Goal: Task Accomplishment & Management: Complete application form

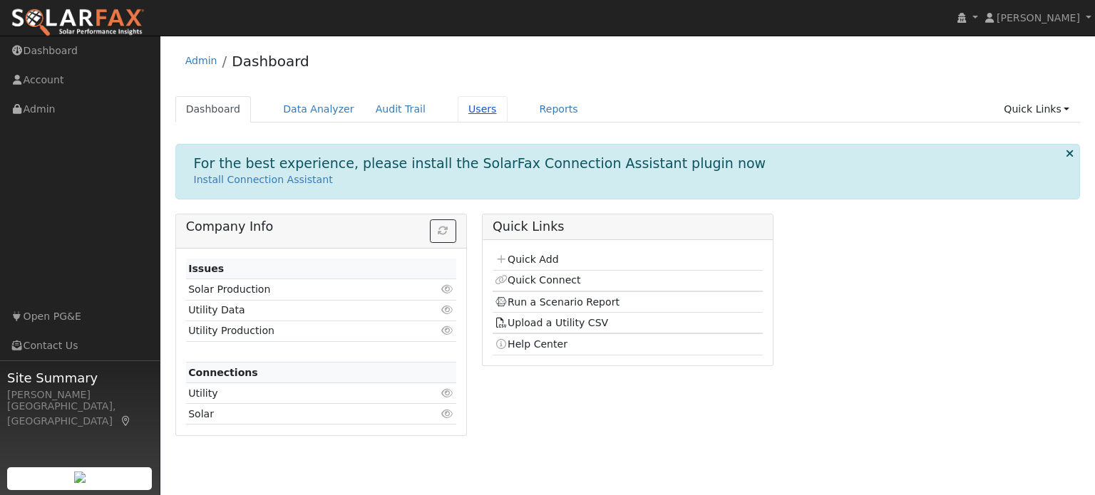
click at [460, 113] on link "Users" at bounding box center [483, 109] width 50 height 26
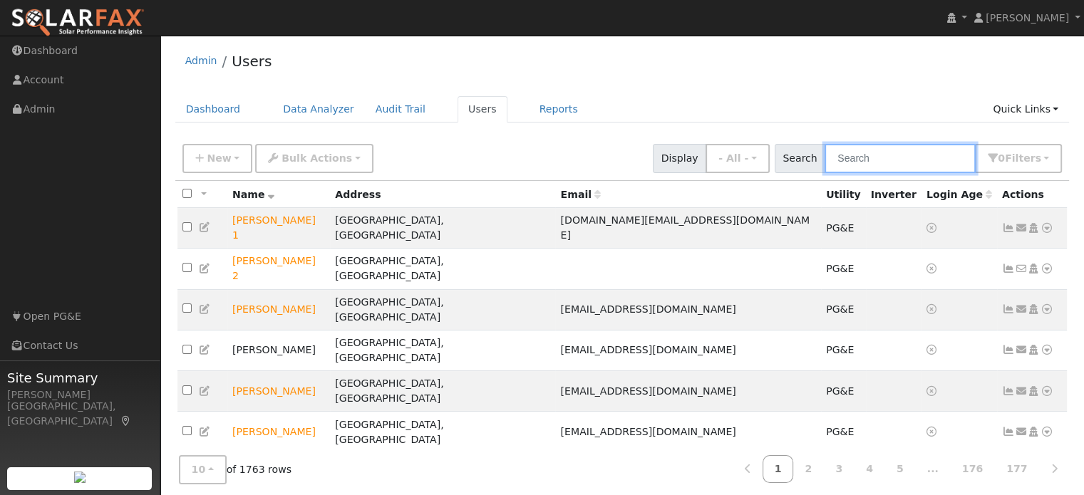
click at [861, 160] on input "text" at bounding box center [900, 158] width 151 height 29
click at [861, 160] on input "g" at bounding box center [900, 158] width 151 height 29
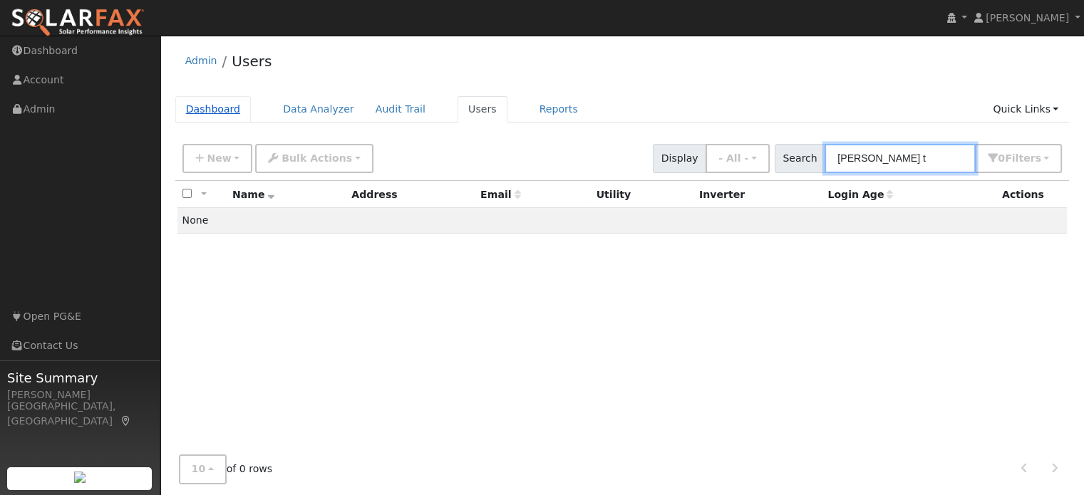
type input "gill t"
click at [194, 118] on link "Dashboard" at bounding box center [213, 109] width 76 height 26
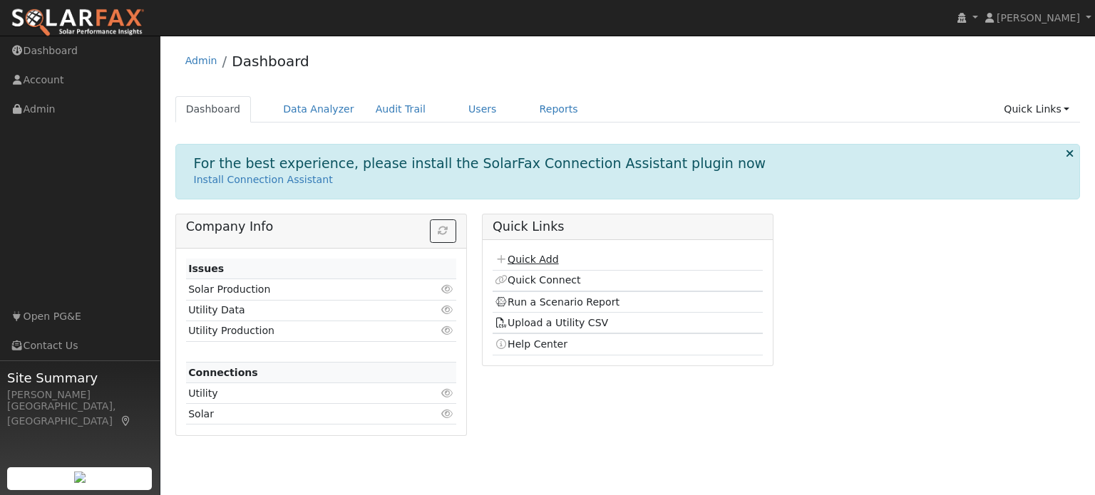
click at [524, 259] on link "Quick Add" at bounding box center [526, 259] width 63 height 11
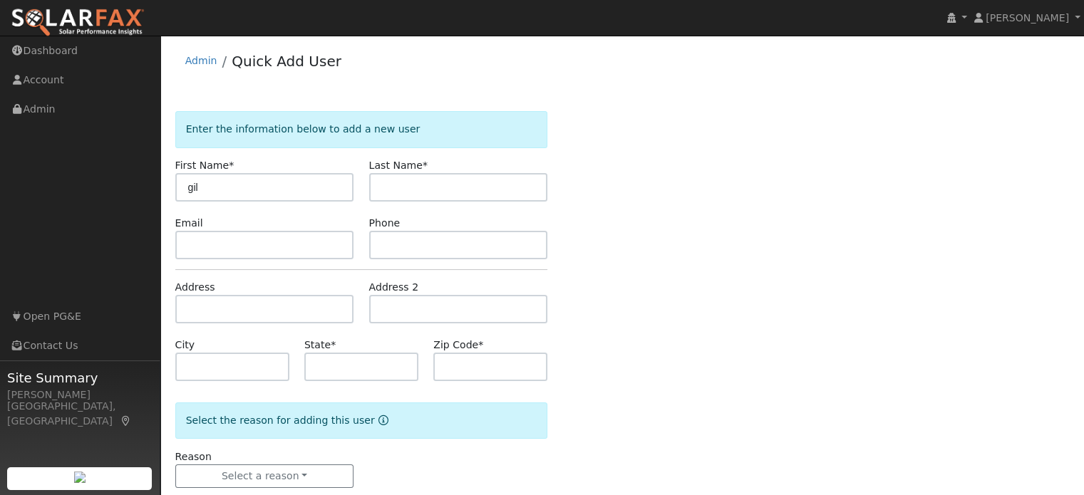
type input "gil"
click at [419, 196] on input "text" at bounding box center [458, 187] width 179 height 29
type input "Tr"
click at [194, 185] on input "gil" at bounding box center [264, 187] width 179 height 29
type input "Gil"
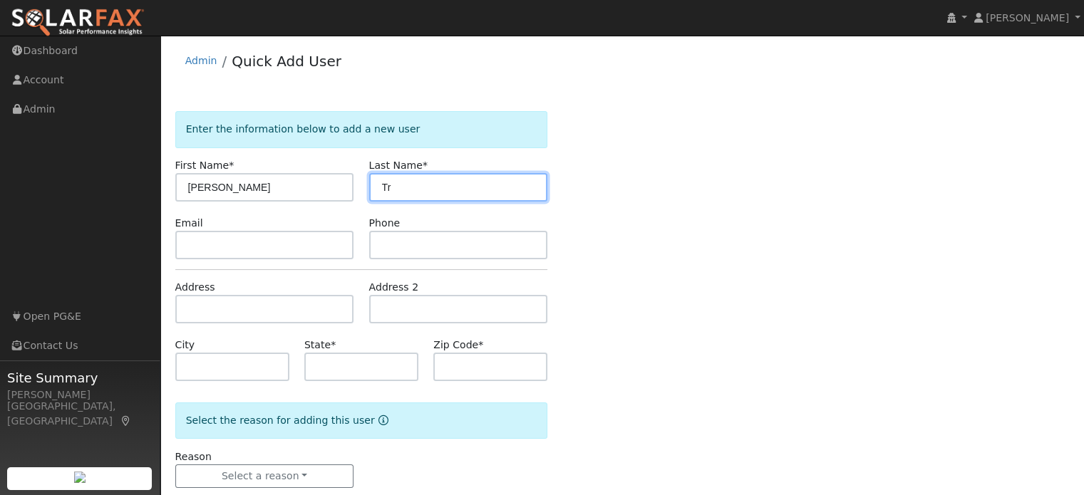
click at [435, 182] on input "Tr" at bounding box center [458, 187] width 179 height 29
type input "Trujillo"
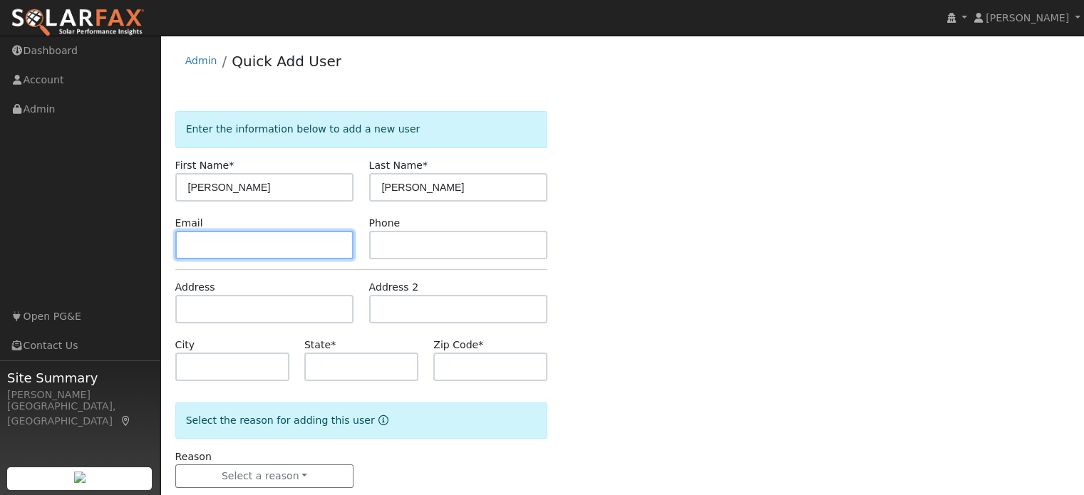
click at [217, 243] on input "text" at bounding box center [264, 245] width 179 height 29
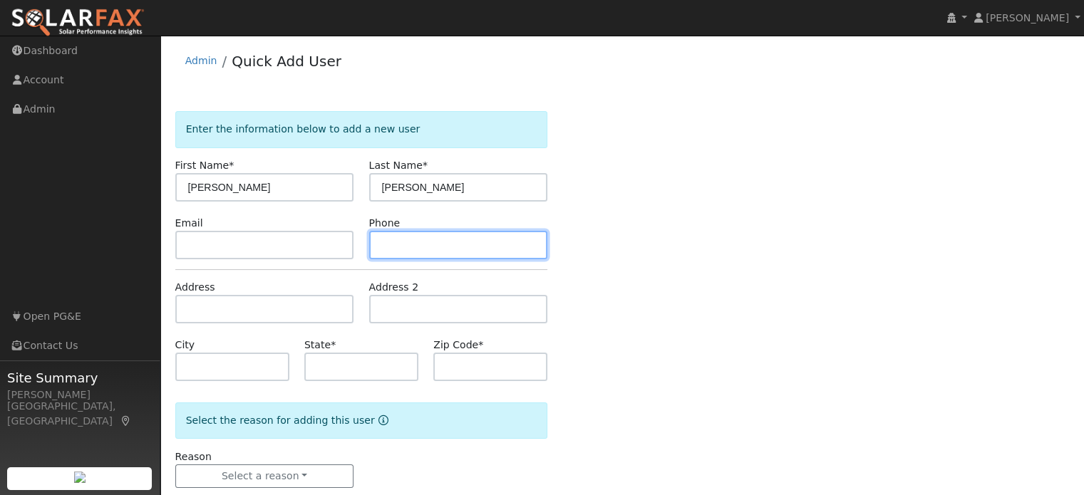
click at [397, 249] on input "text" at bounding box center [458, 245] width 179 height 29
type input "7077432411"
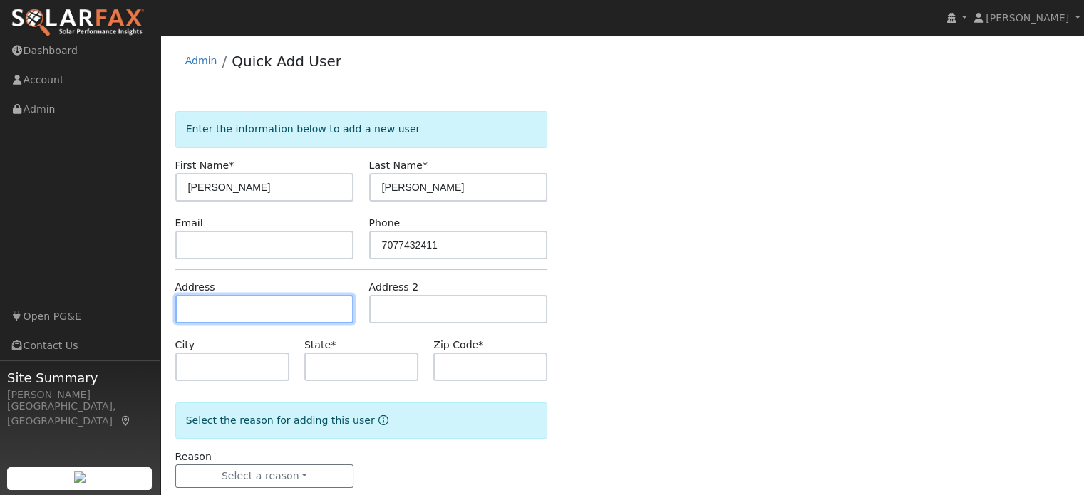
click at [252, 306] on input "text" at bounding box center [264, 309] width 179 height 29
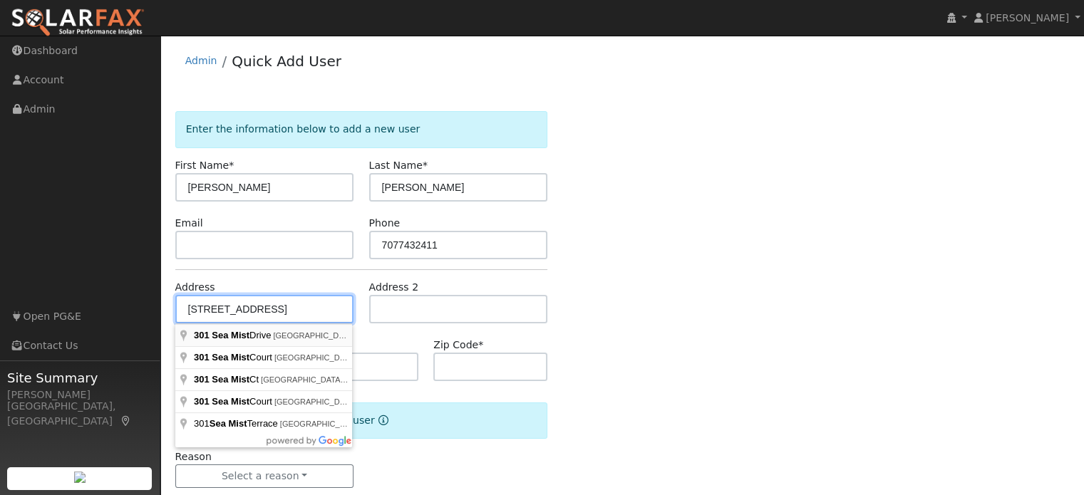
type input "301 Sea Mist Drive"
type input "Vallejo"
type input "CA"
type input "94591"
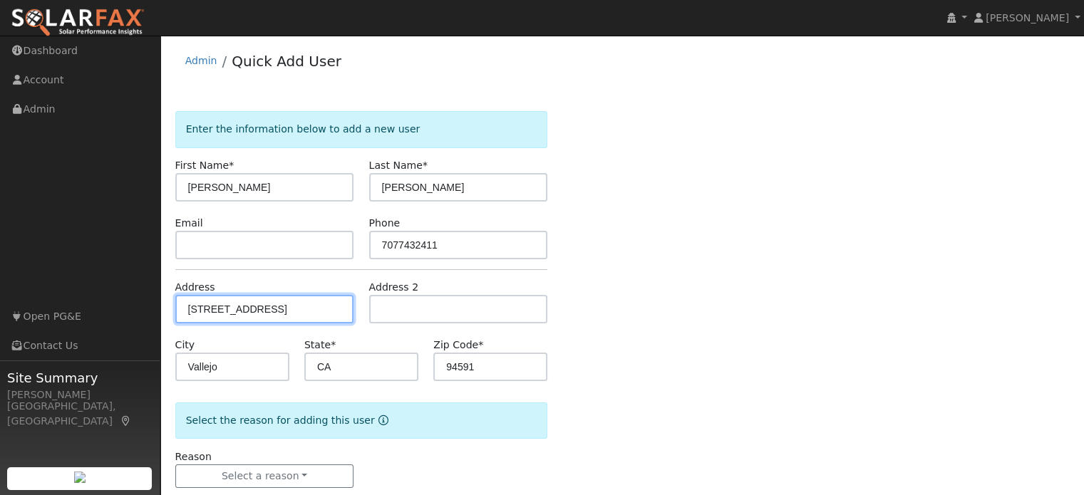
scroll to position [28, 0]
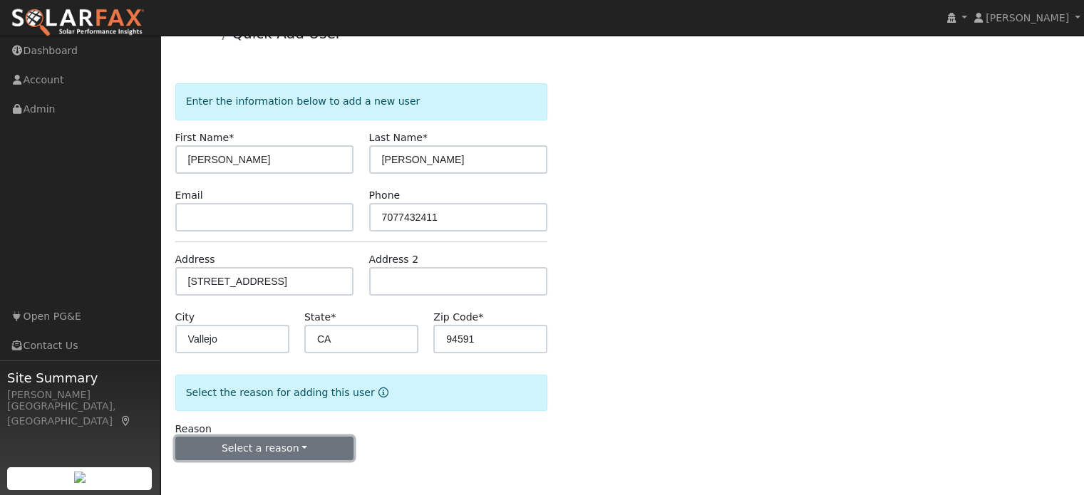
click at [289, 447] on button "Select a reason" at bounding box center [264, 449] width 179 height 24
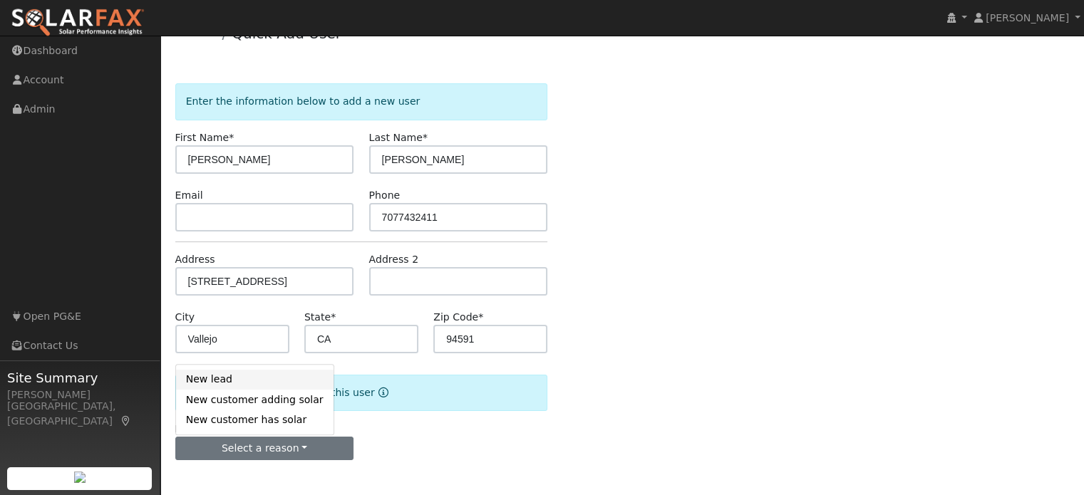
click at [233, 378] on link "New lead" at bounding box center [255, 380] width 158 height 20
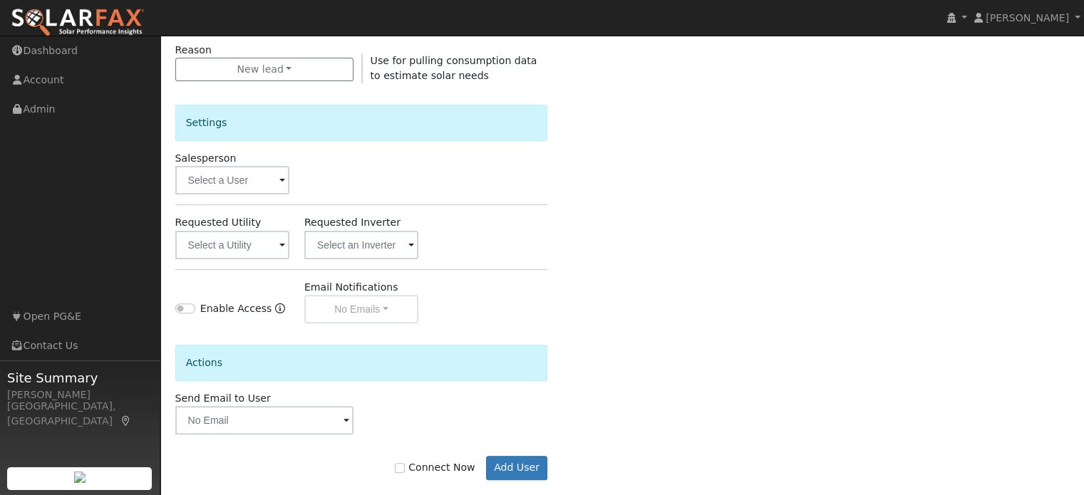
scroll to position [411, 0]
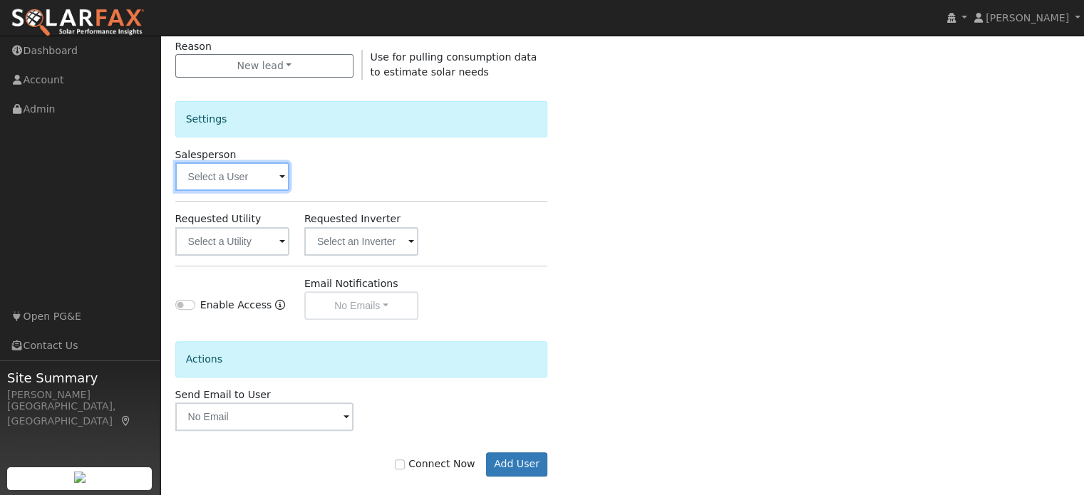
click at [254, 170] on input "text" at bounding box center [232, 177] width 114 height 29
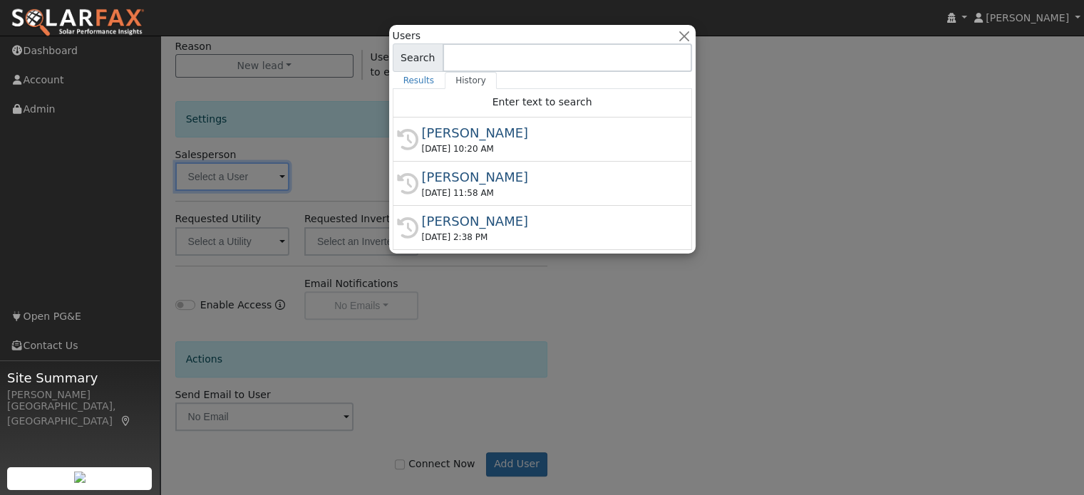
click at [252, 170] on div at bounding box center [542, 247] width 1084 height 495
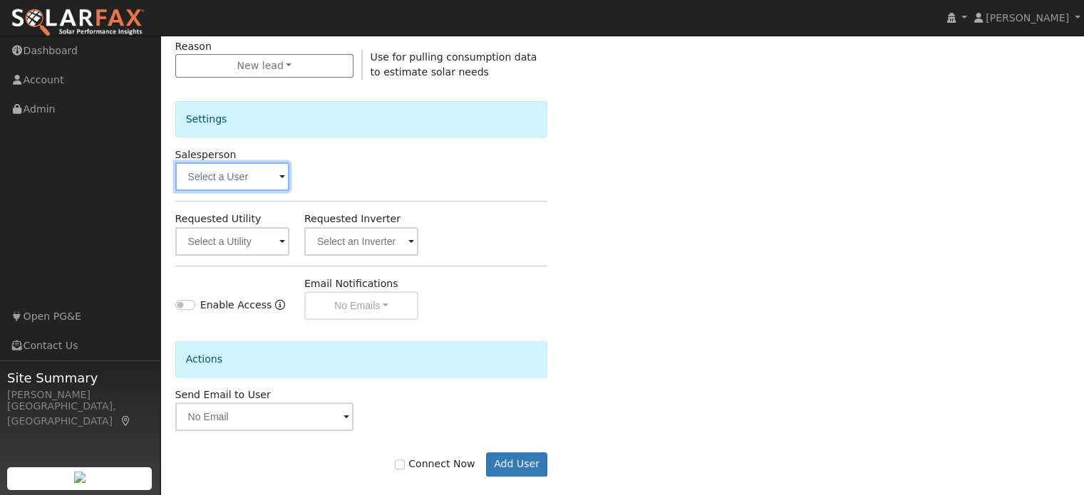
click at [216, 176] on input "text" at bounding box center [232, 177] width 114 height 29
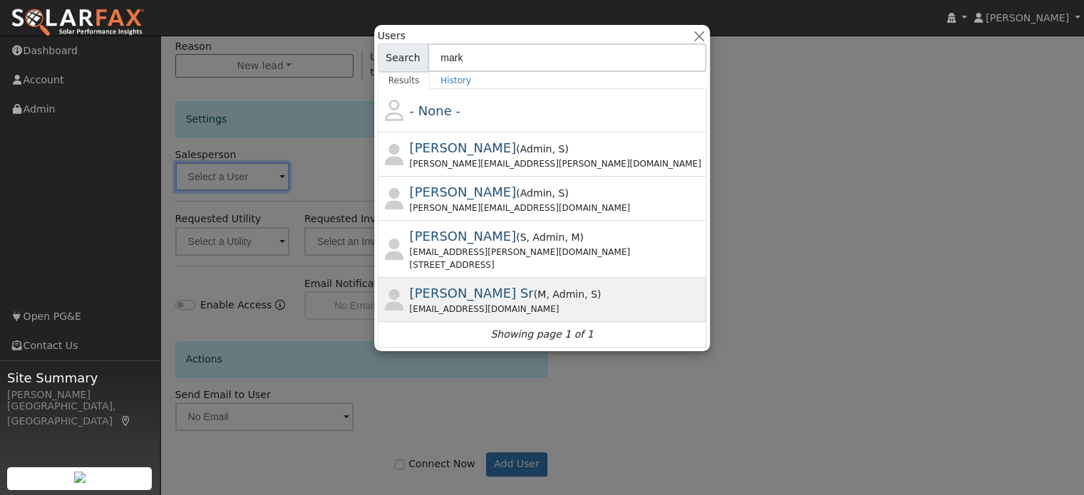
type input "mark"
click at [511, 289] on span "Mark Schroeder Sr" at bounding box center [472, 293] width 124 height 15
type input "Mark Schroeder Sr"
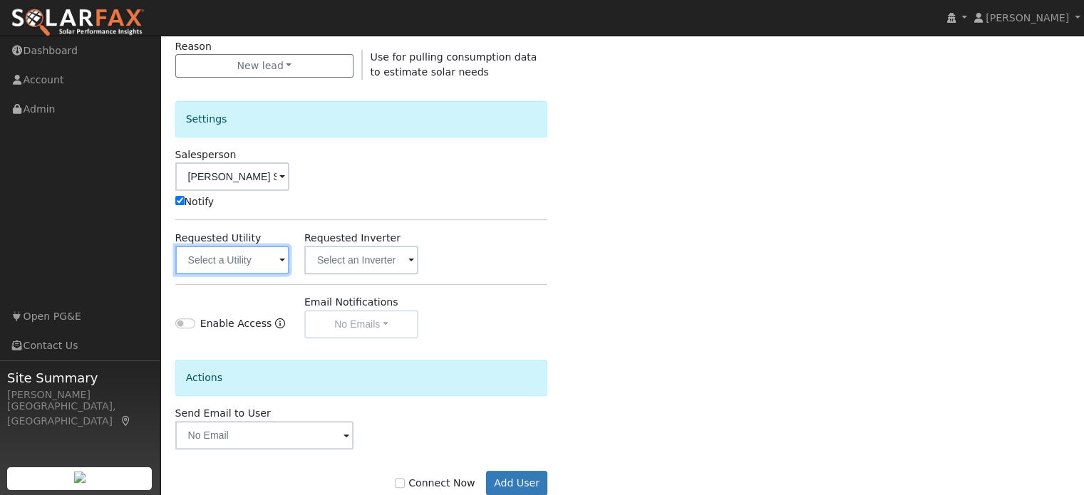
click at [237, 251] on input "text" at bounding box center [232, 260] width 114 height 29
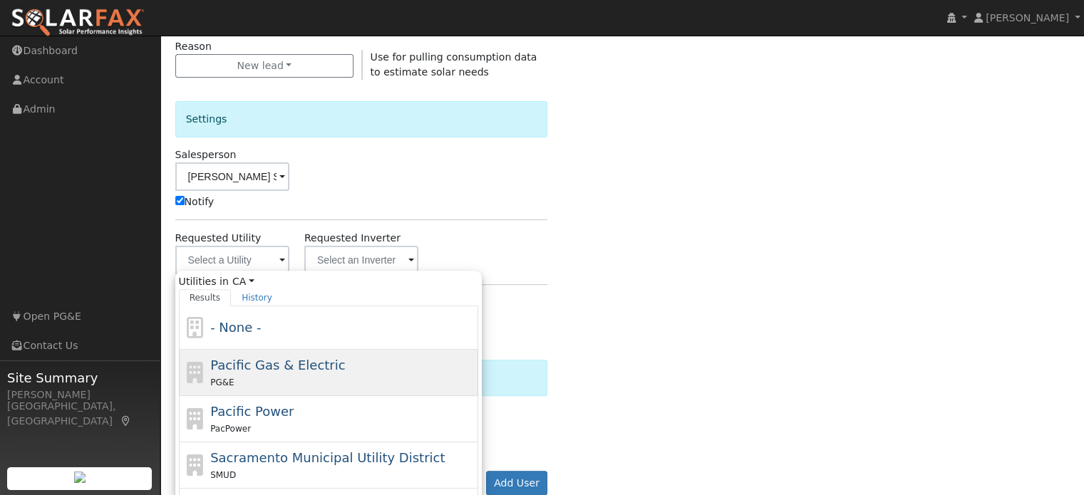
click at [250, 376] on div "PG&E" at bounding box center [342, 382] width 264 height 15
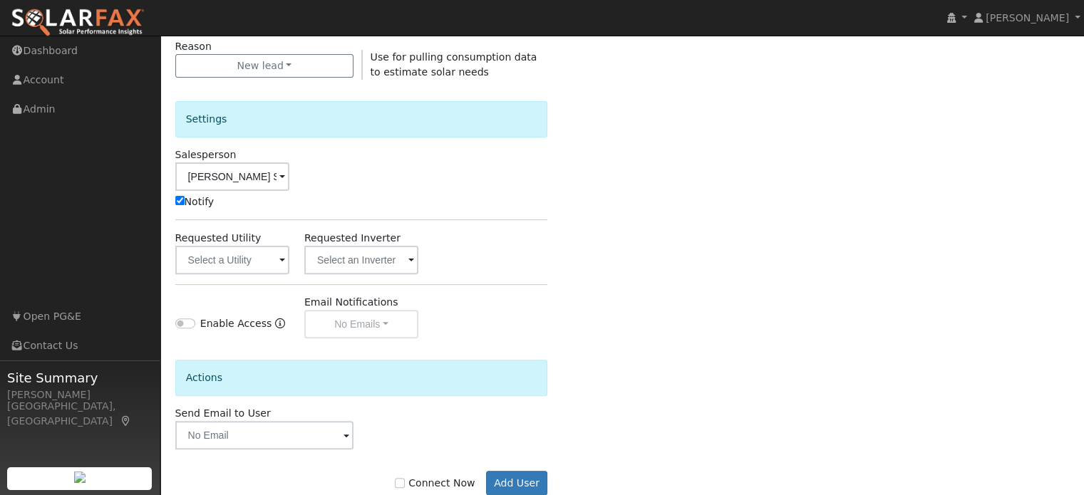
type input "Pacific Gas & Electric"
click at [405, 479] on input "Connect Now" at bounding box center [400, 483] width 10 height 10
checkbox input "true"
click at [525, 478] on button "Add User" at bounding box center [517, 483] width 62 height 24
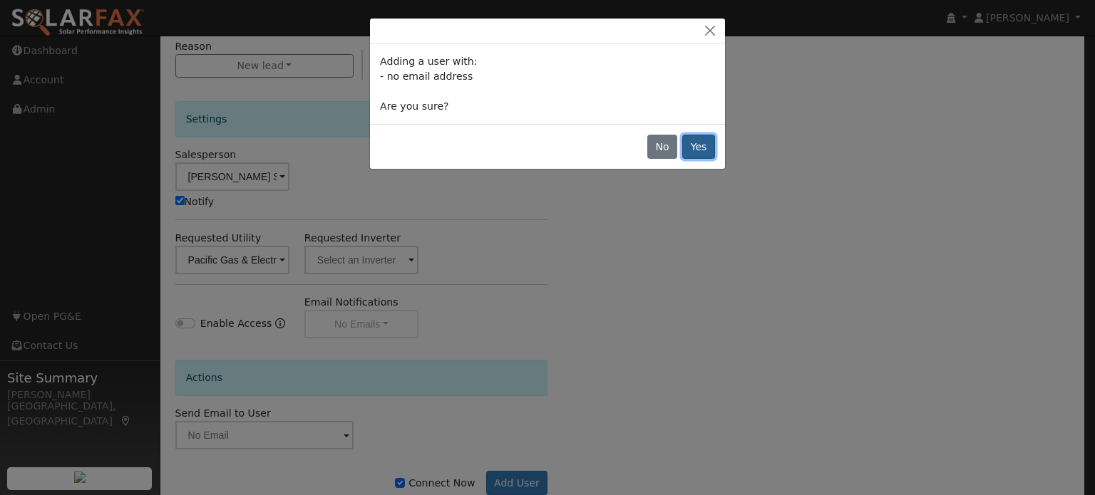
click at [698, 155] on button "Yes" at bounding box center [698, 147] width 33 height 24
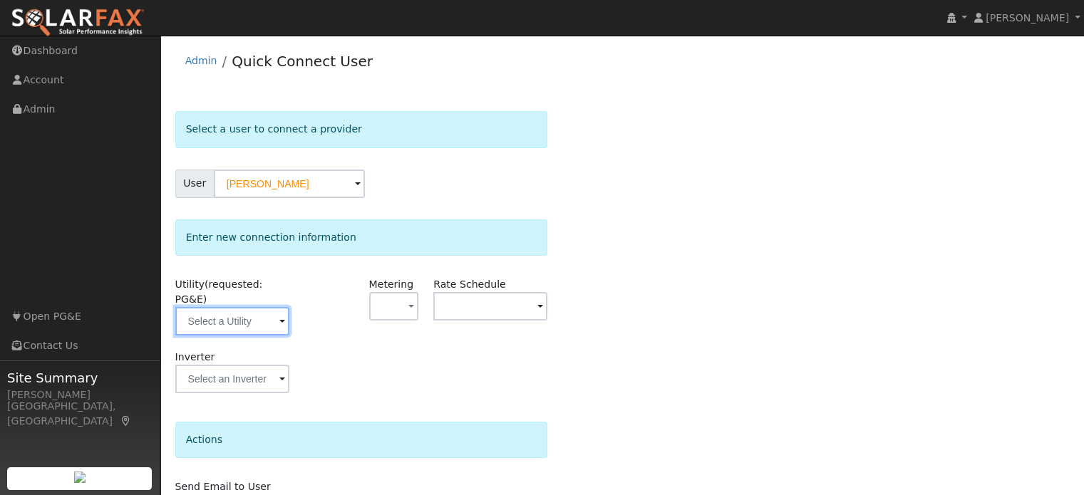
click at [206, 307] on input "text" at bounding box center [232, 321] width 114 height 29
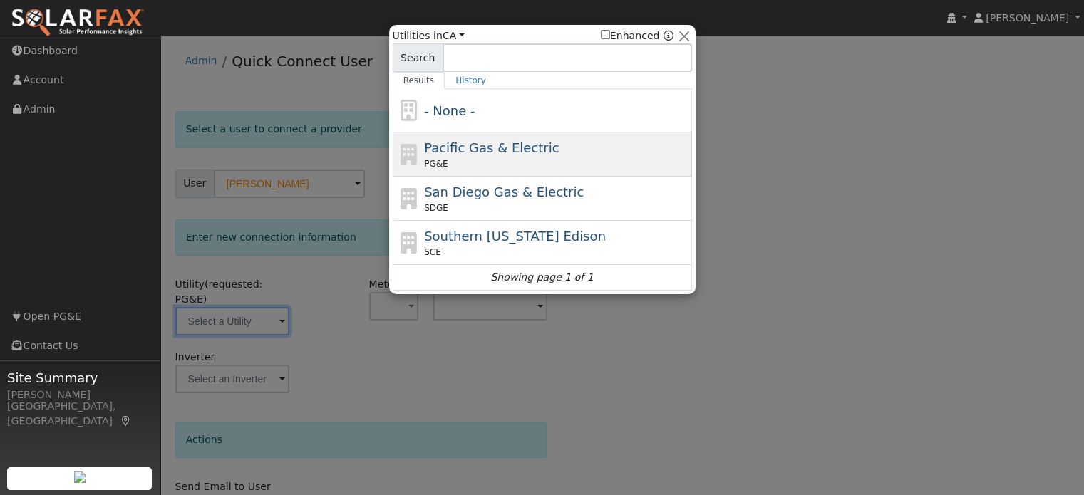
click at [452, 158] on div "PG&E" at bounding box center [556, 164] width 264 height 13
type input "PG&E"
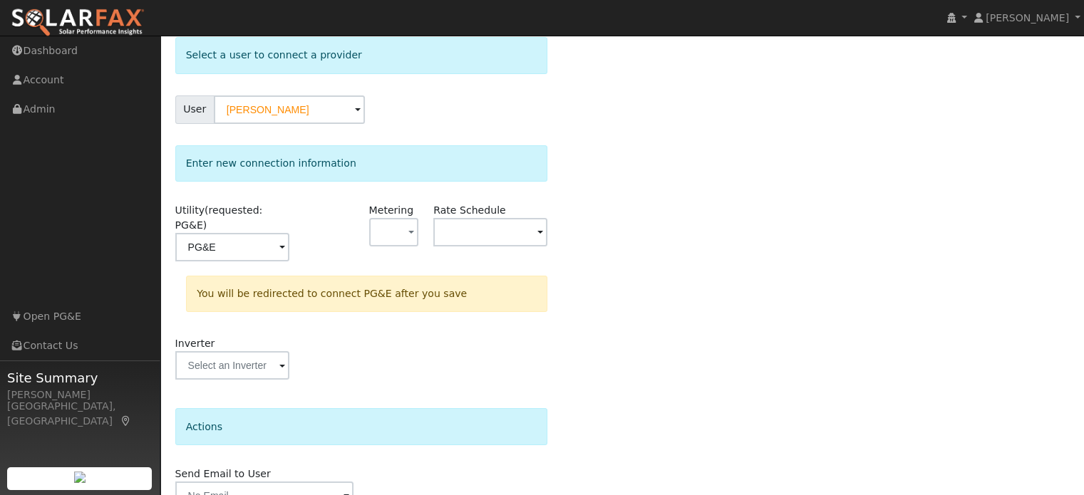
scroll to position [132, 0]
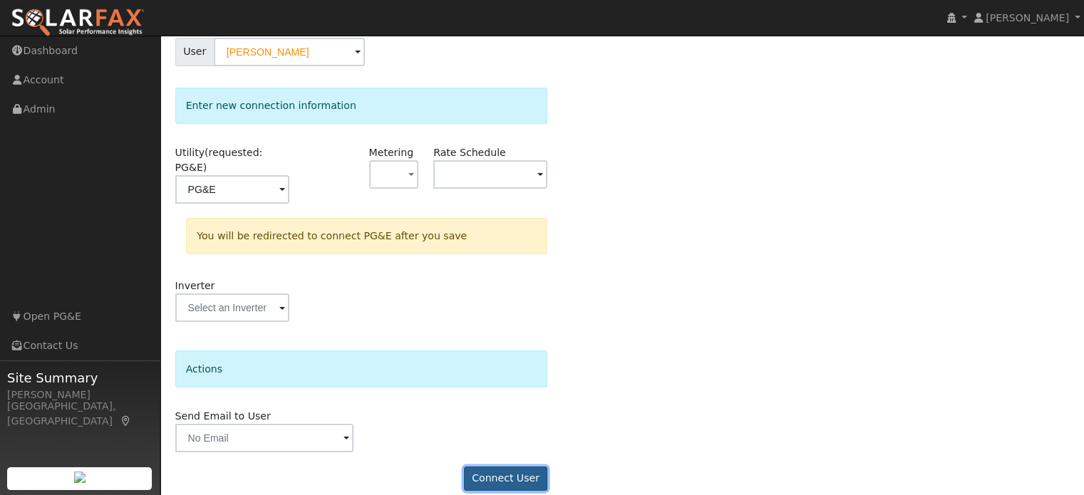
click at [522, 467] on button "Connect User" at bounding box center [506, 479] width 84 height 24
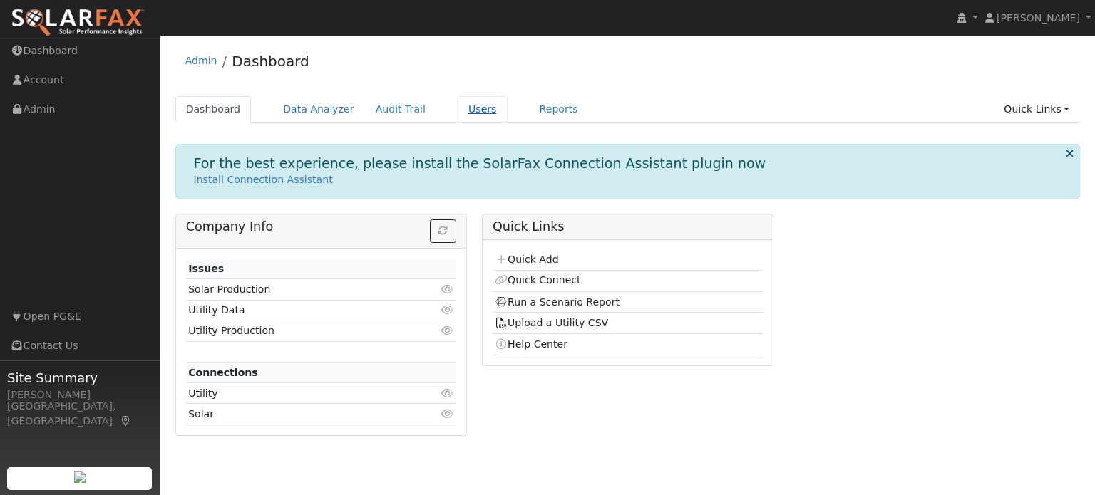
click at [458, 114] on link "Users" at bounding box center [483, 109] width 50 height 26
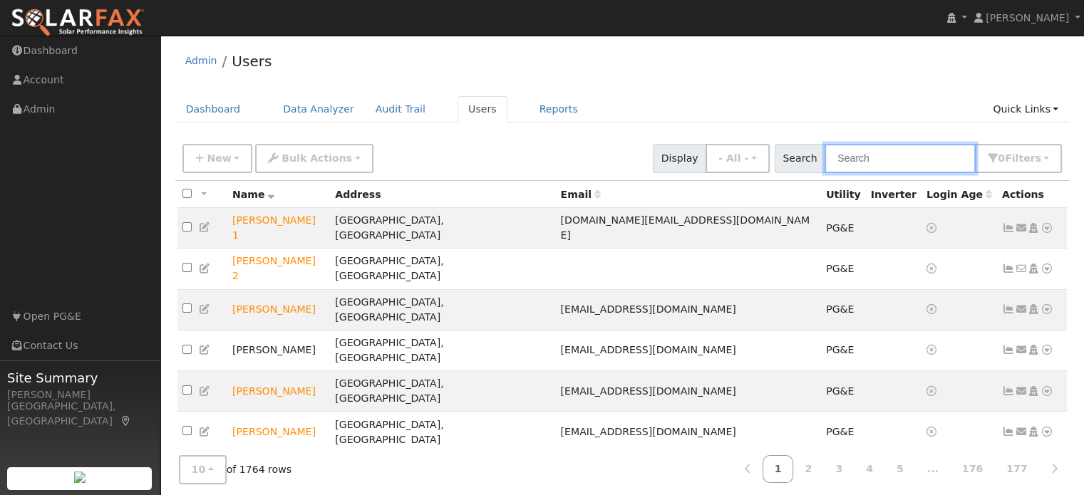
click at [882, 155] on input "text" at bounding box center [900, 158] width 151 height 29
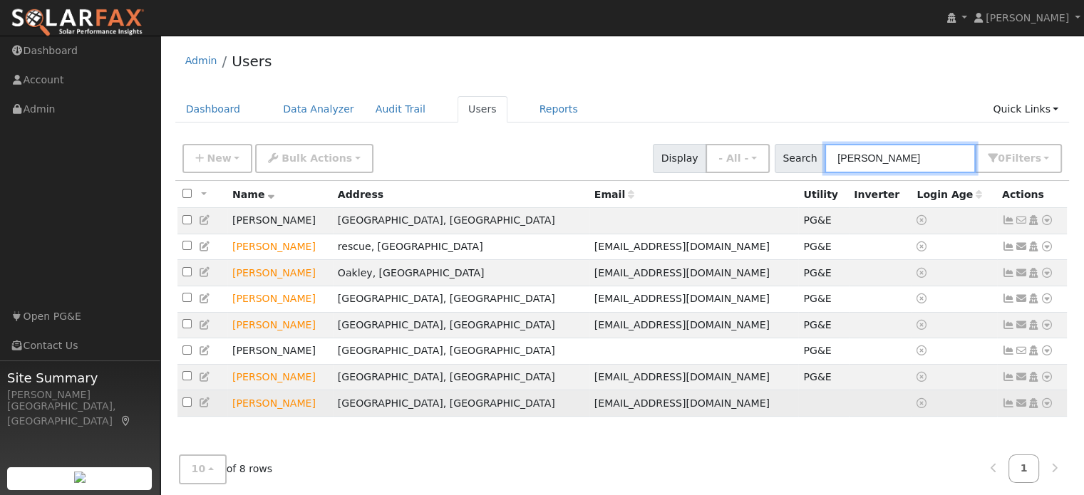
type input "patrick"
click at [1046, 408] on icon at bounding box center [1047, 403] width 13 height 10
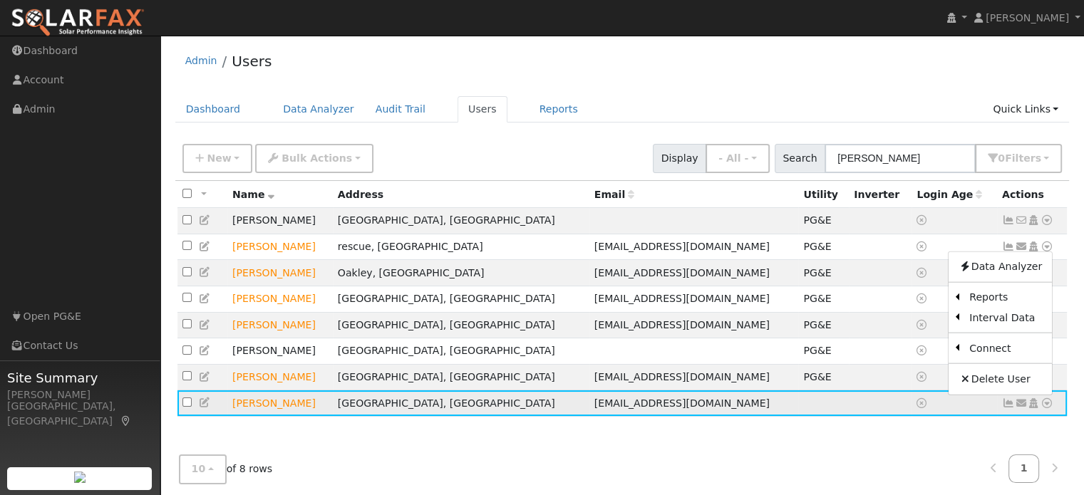
click at [1051, 407] on icon at bounding box center [1047, 403] width 13 height 10
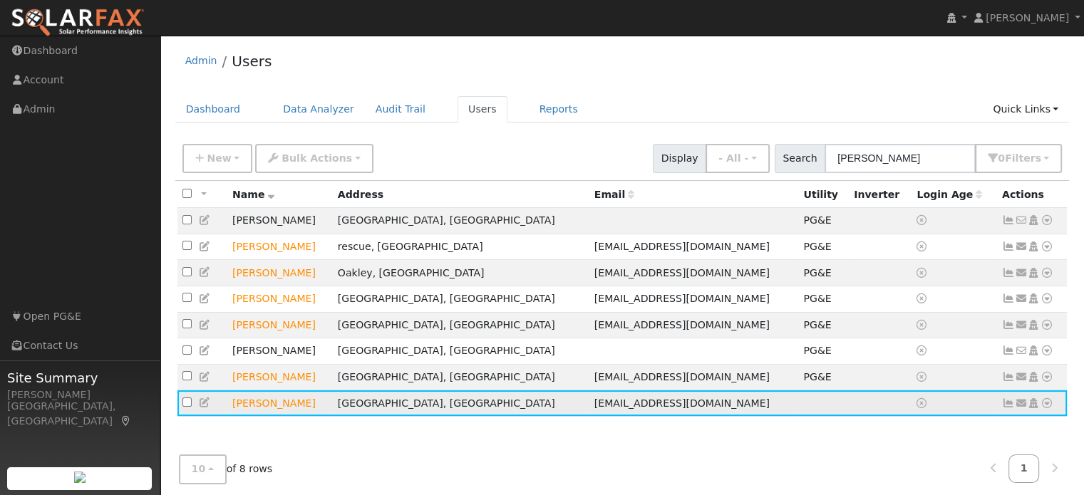
click at [1048, 407] on icon at bounding box center [1047, 403] width 13 height 10
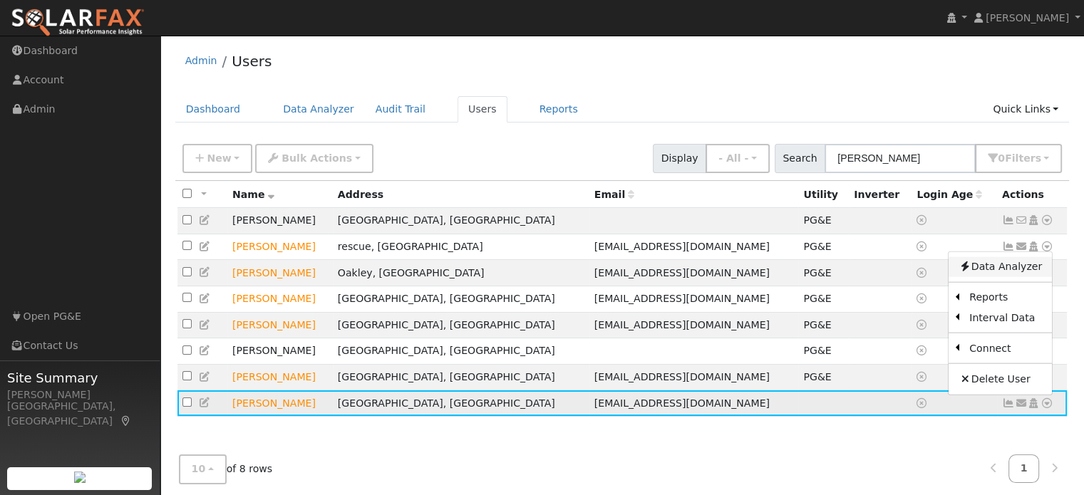
click at [992, 277] on link "Data Analyzer" at bounding box center [1000, 267] width 103 height 20
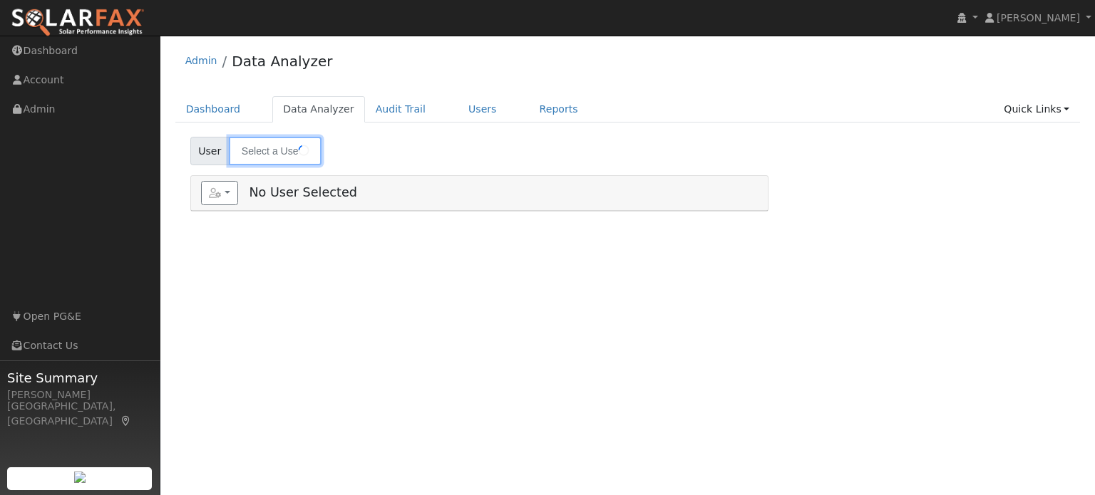
type input "[PERSON_NAME]"
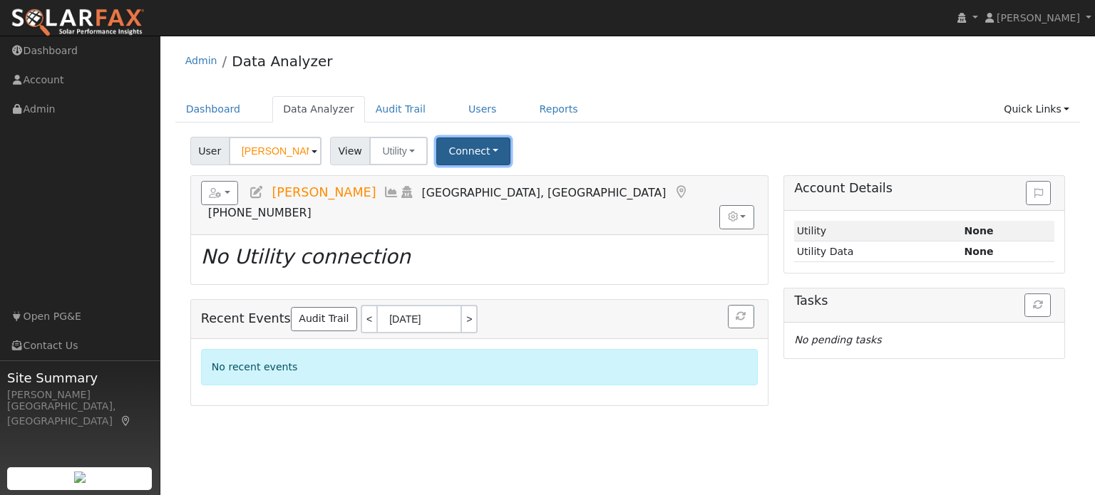
click at [465, 158] on button "Connect" at bounding box center [473, 152] width 74 height 28
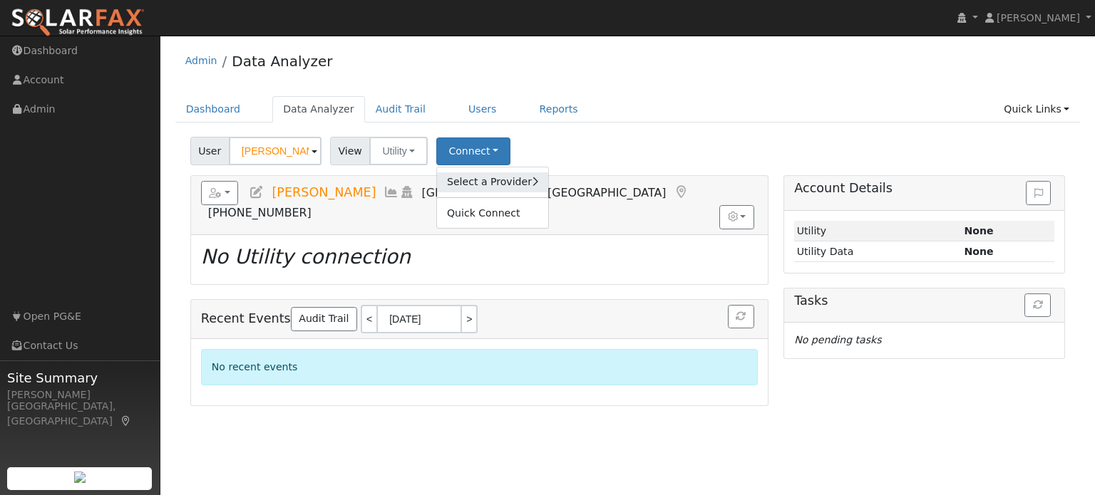
click at [471, 174] on link "Select a Provider" at bounding box center [492, 182] width 111 height 20
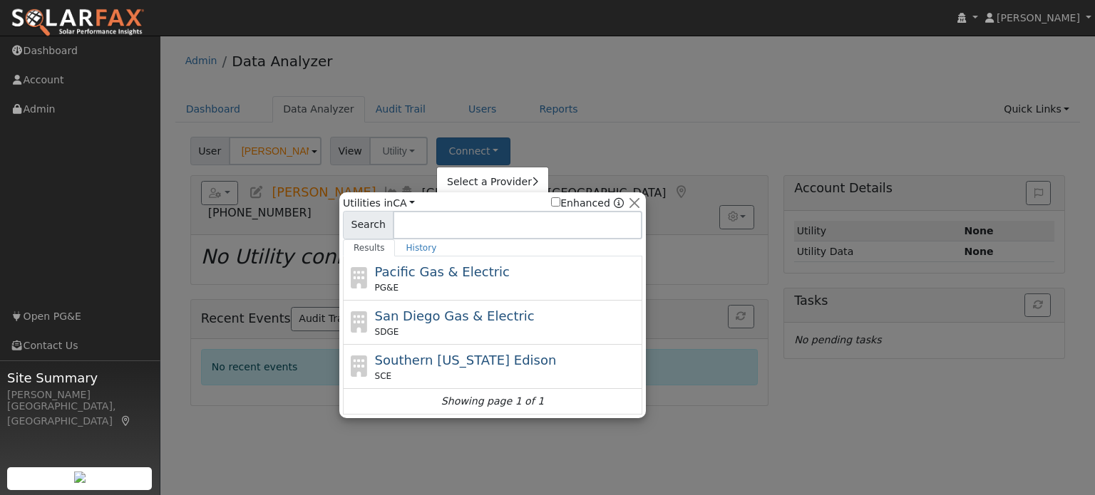
click at [659, 110] on div at bounding box center [547, 247] width 1095 height 495
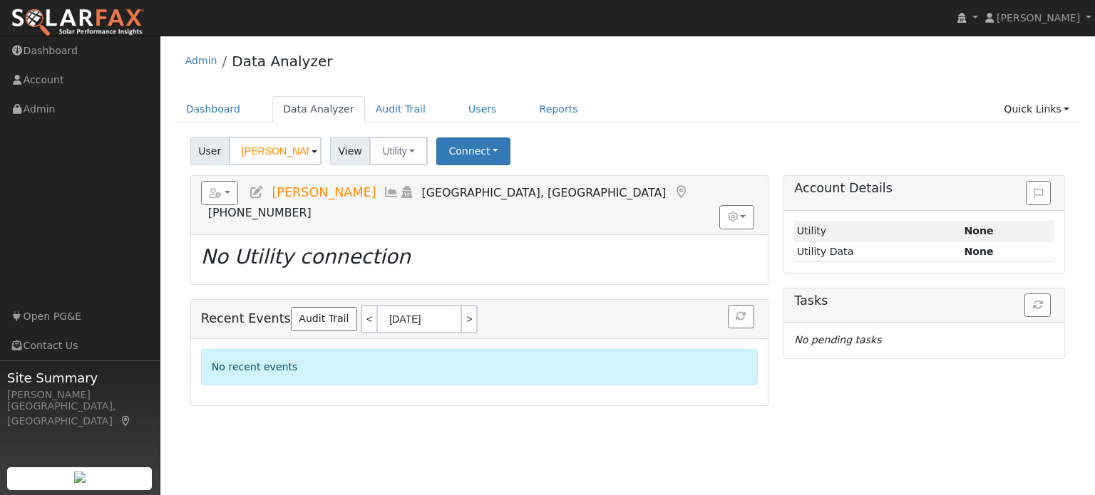
click at [678, 153] on div "User [PERSON_NAME] Account Default Account Default Account [STREET_ADDRESS][PER…" at bounding box center [627, 148] width 880 height 33
